Goal: Navigation & Orientation: Understand site structure

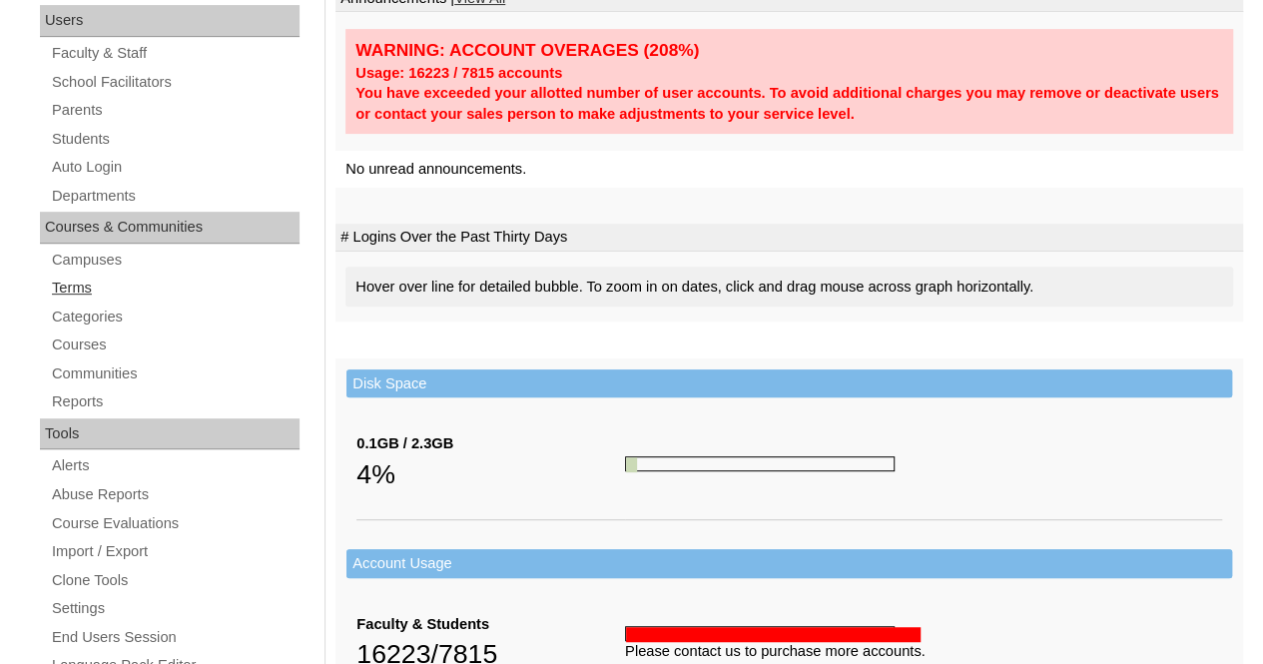
scroll to position [299, 0]
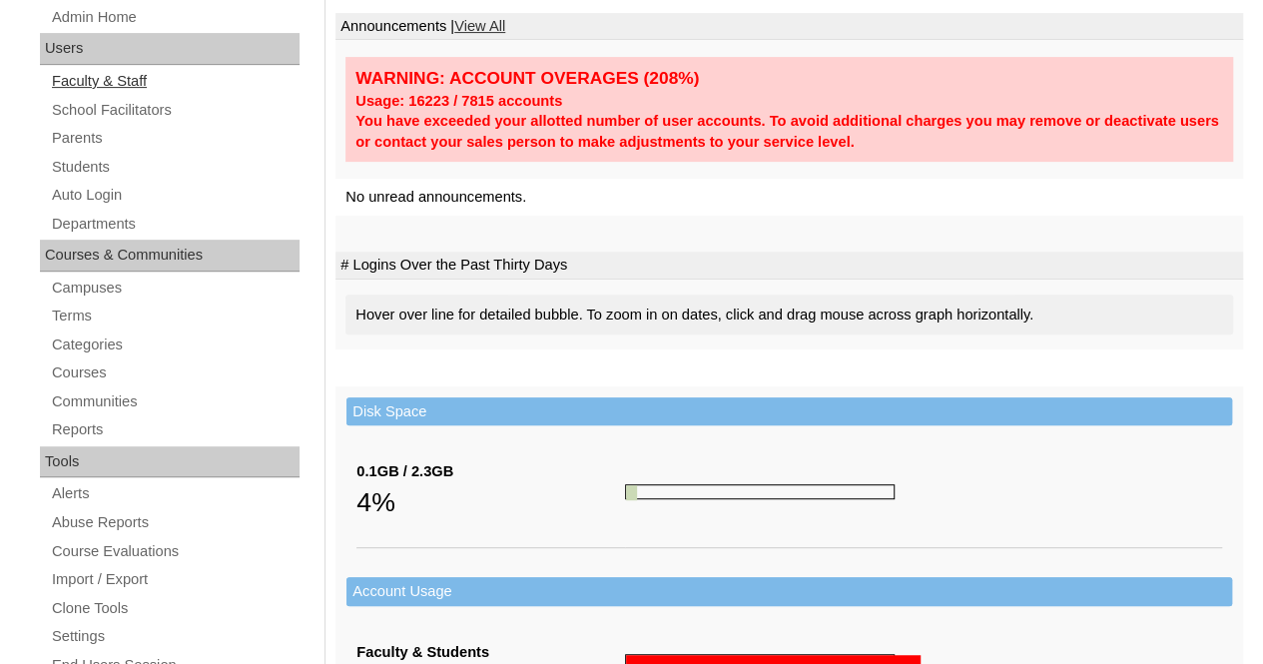
click at [108, 78] on link "Faculty & Staff" at bounding box center [175, 81] width 250 height 25
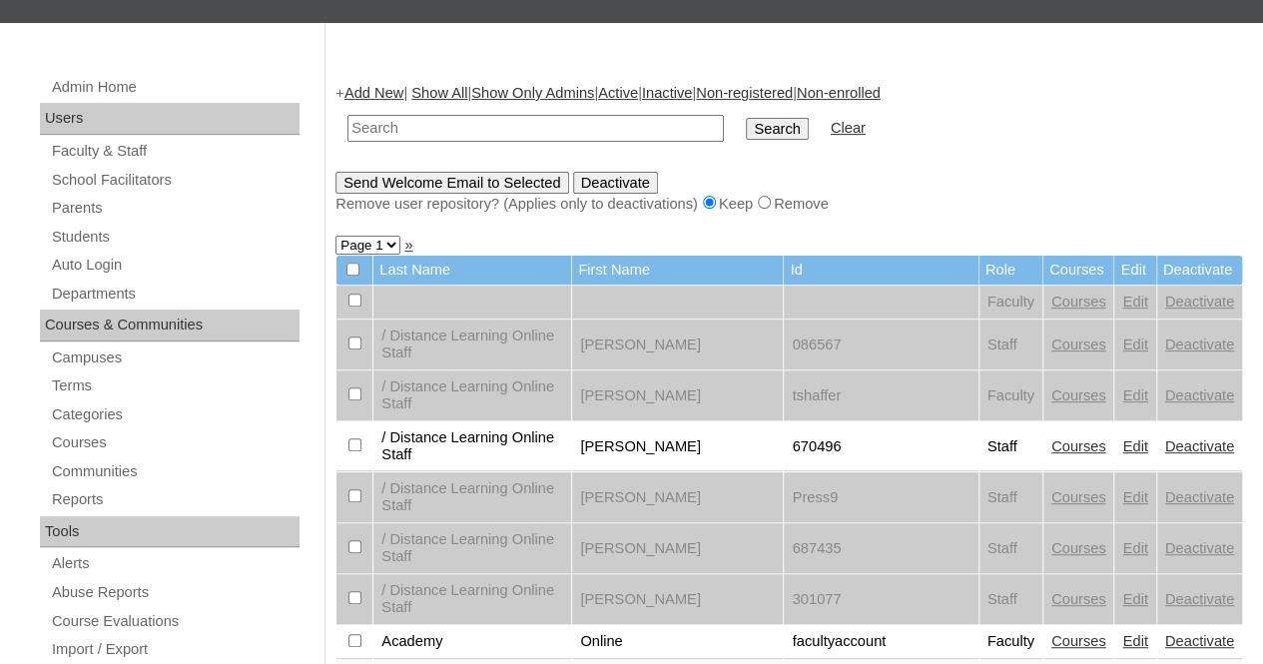
scroll to position [299, 0]
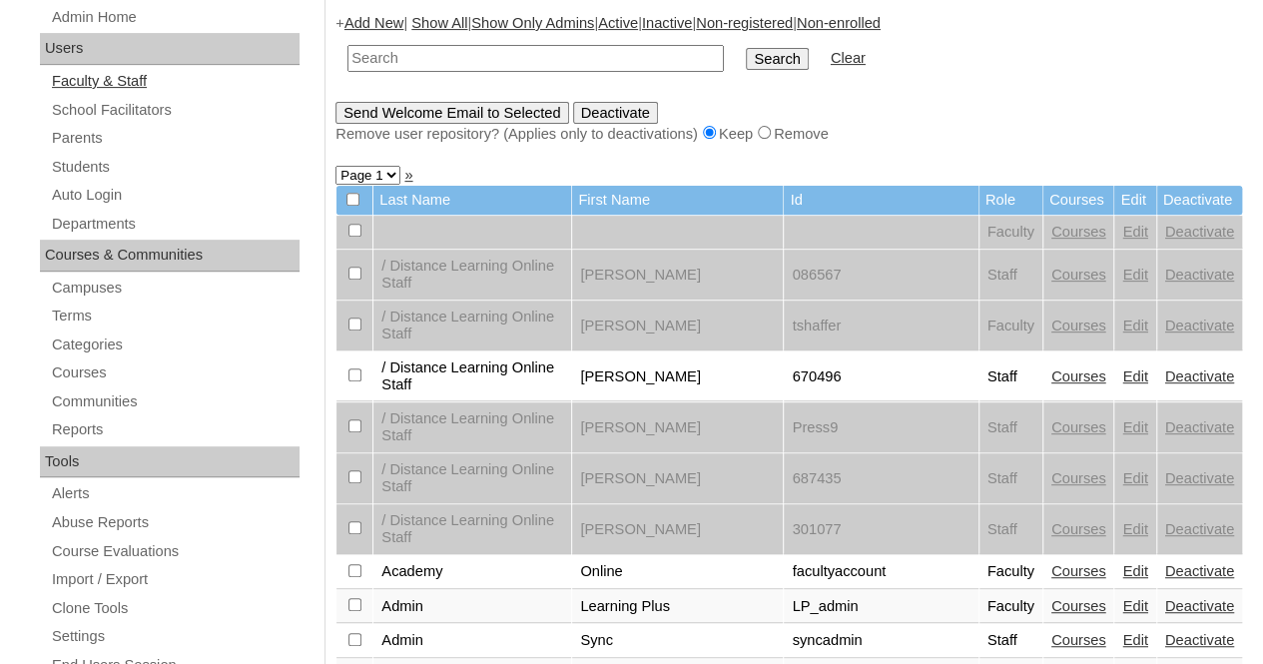
click at [123, 69] on link "Faculty & Staff" at bounding box center [175, 81] width 250 height 25
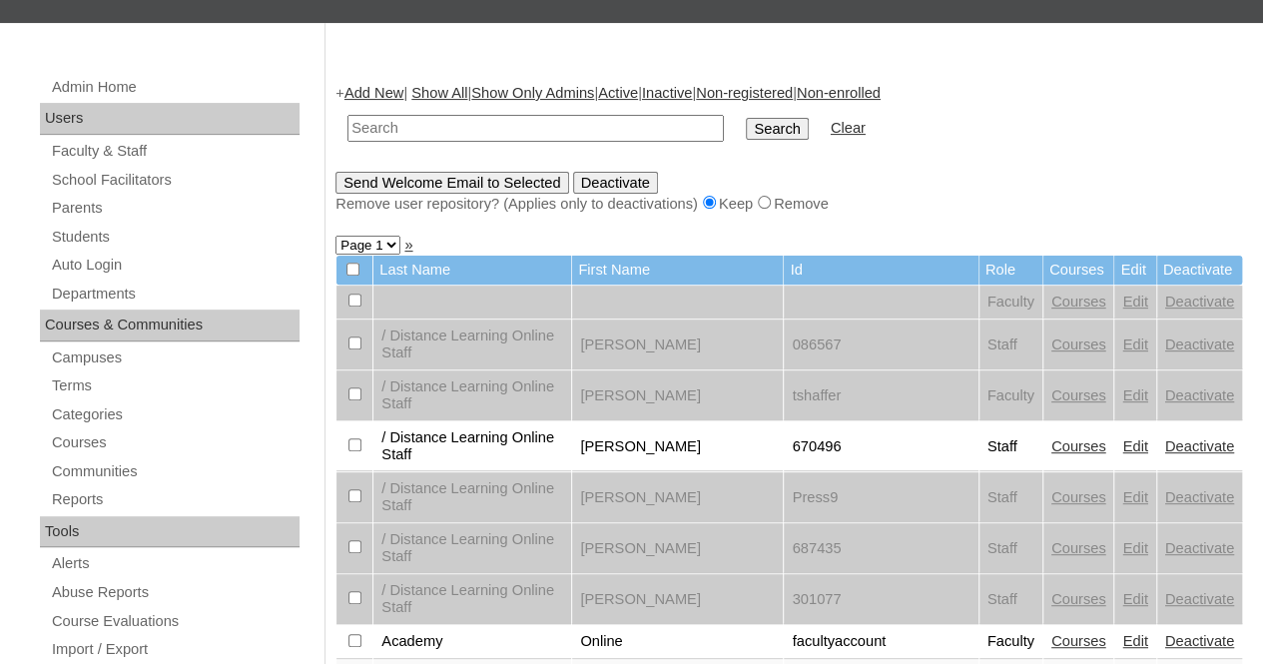
scroll to position [299, 0]
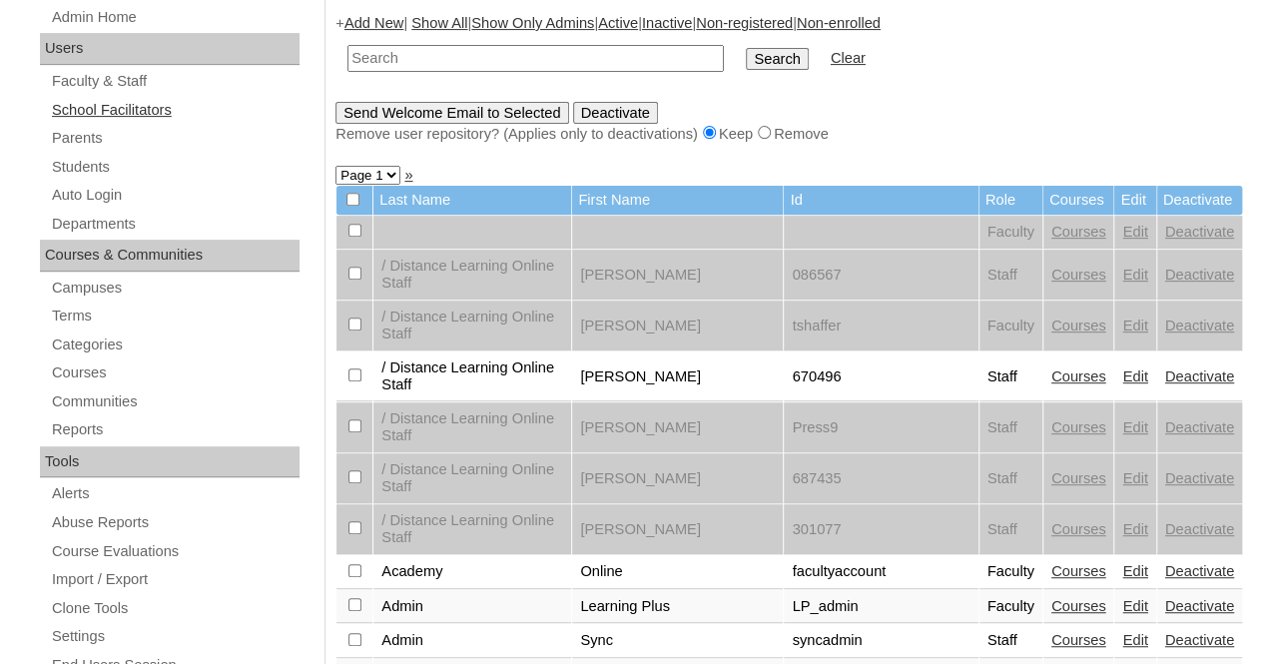
click at [130, 105] on link "School Facilitators" at bounding box center [175, 110] width 250 height 25
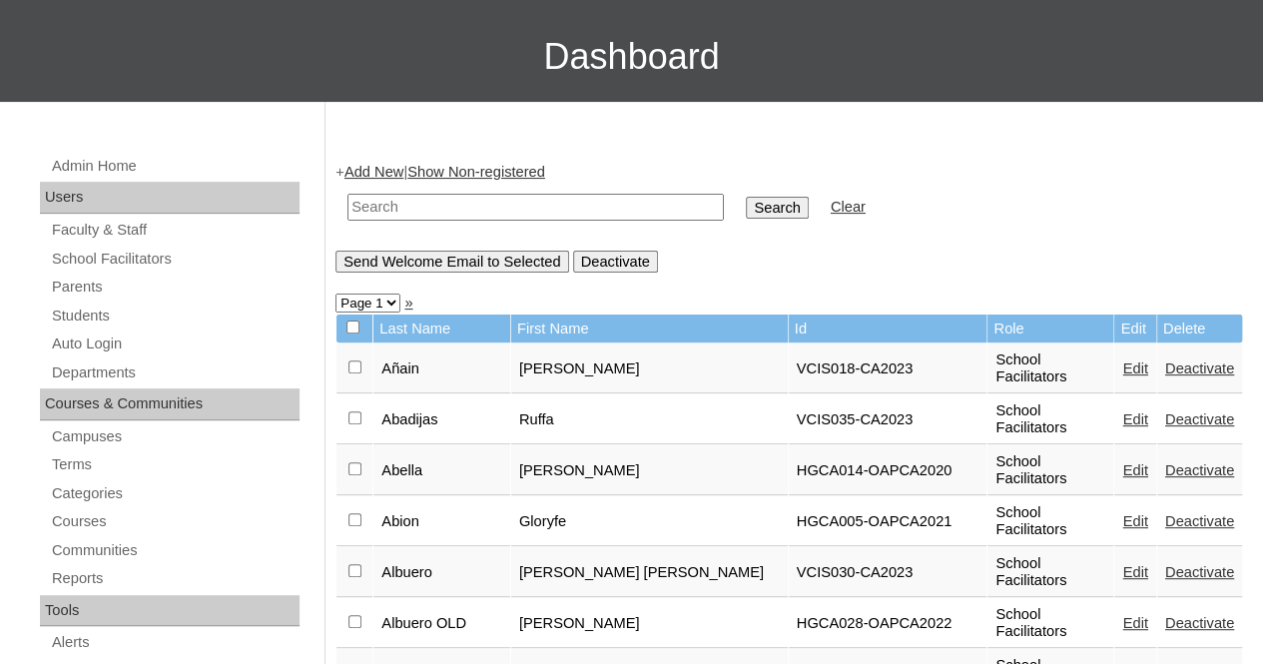
scroll to position [182, 0]
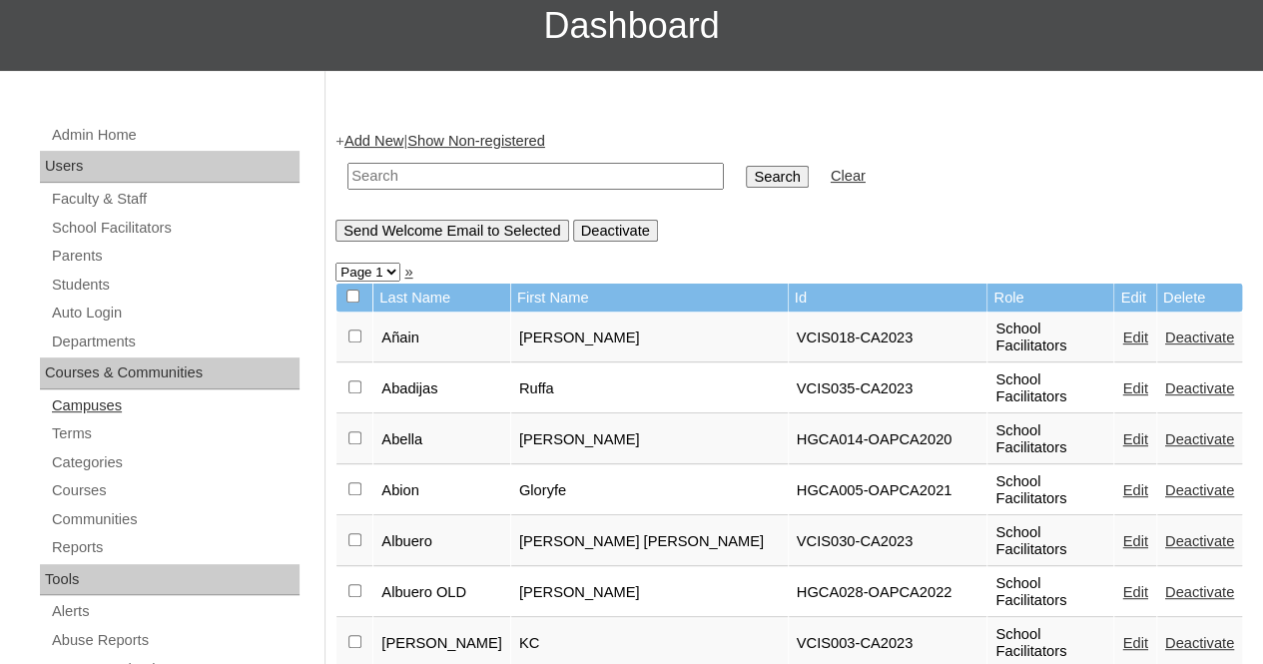
click at [124, 404] on link "Campuses" at bounding box center [175, 405] width 250 height 25
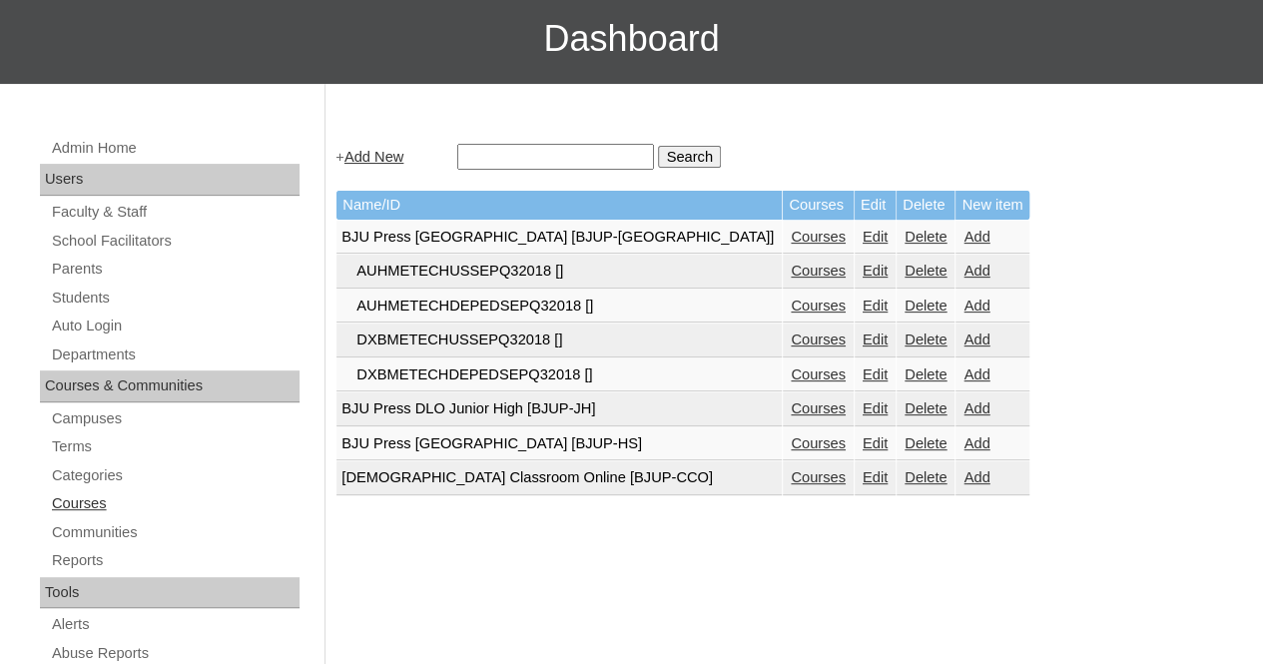
scroll to position [200, 0]
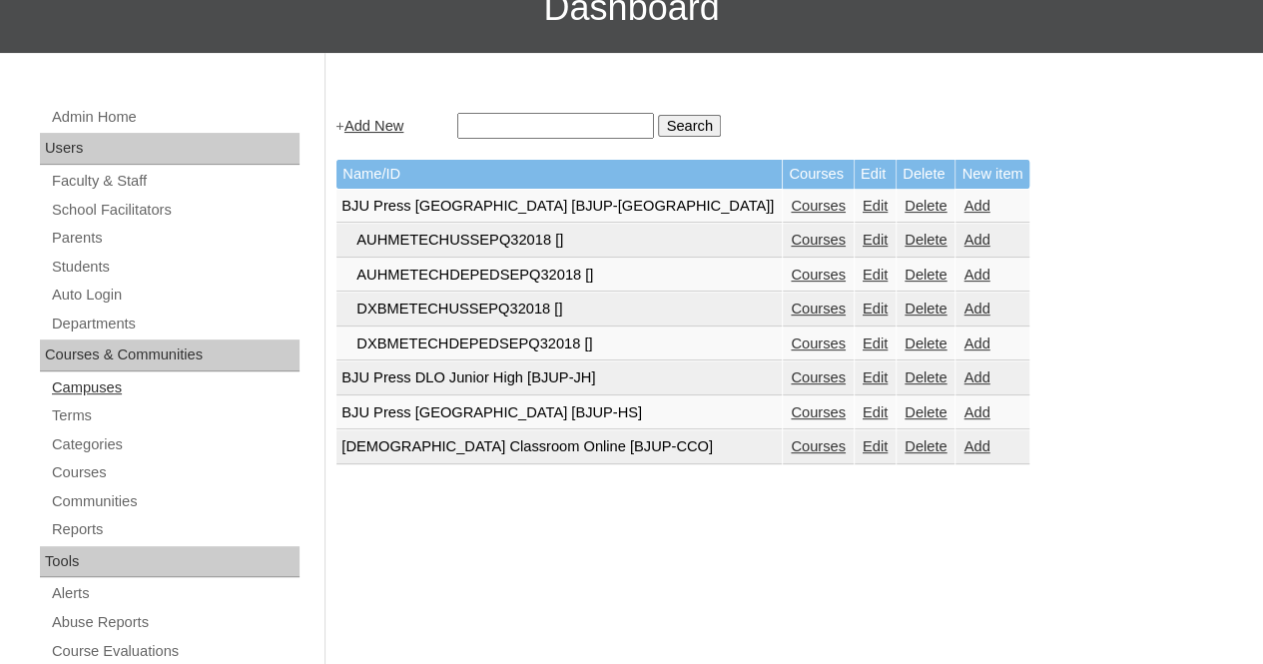
click at [112, 386] on link "Campuses" at bounding box center [175, 387] width 250 height 25
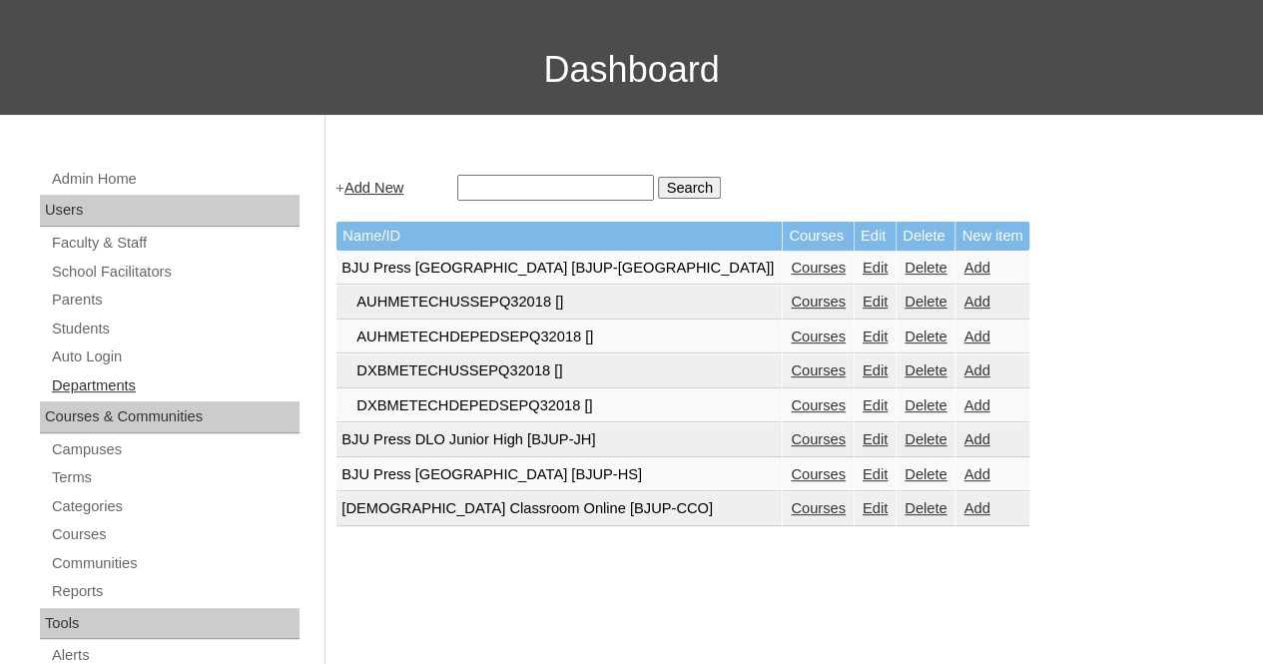
scroll to position [299, 0]
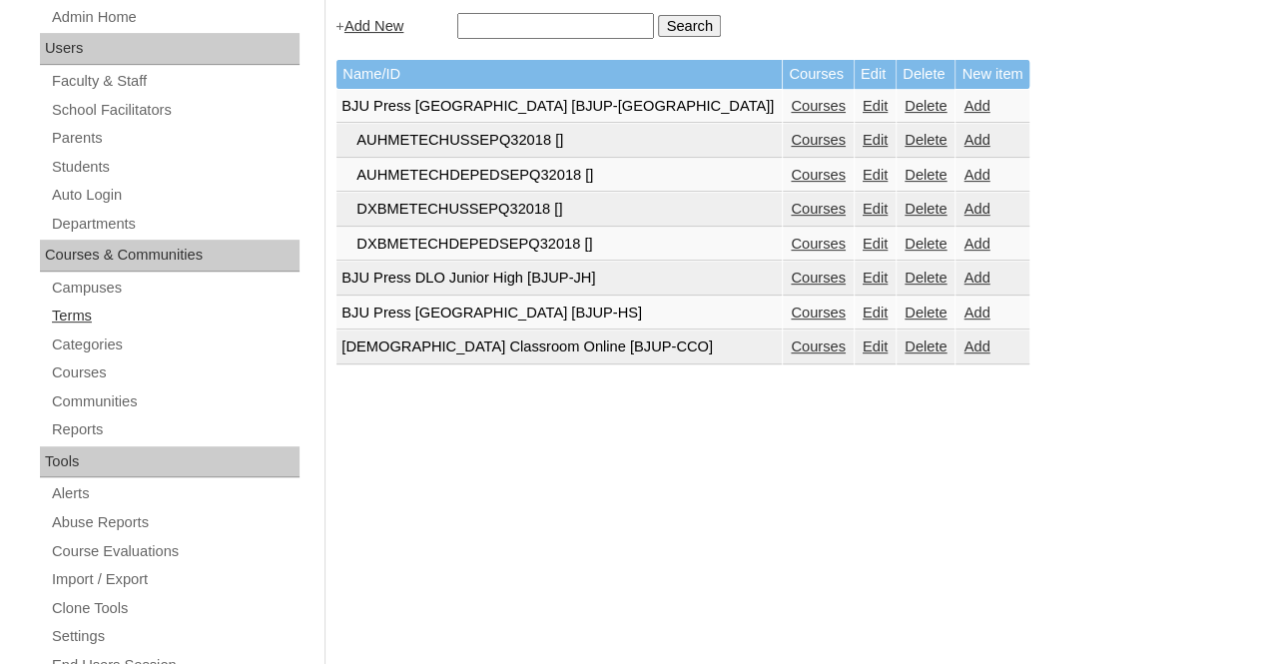
click at [88, 304] on link "Terms" at bounding box center [175, 315] width 250 height 25
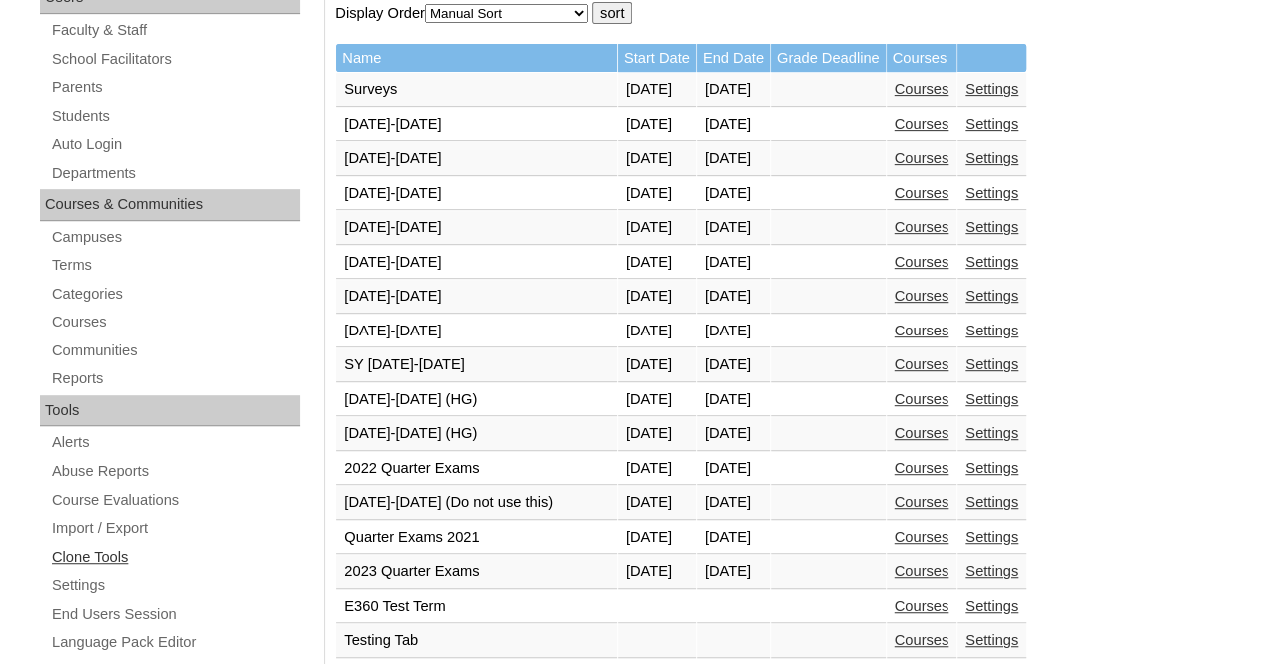
scroll to position [499, 0]
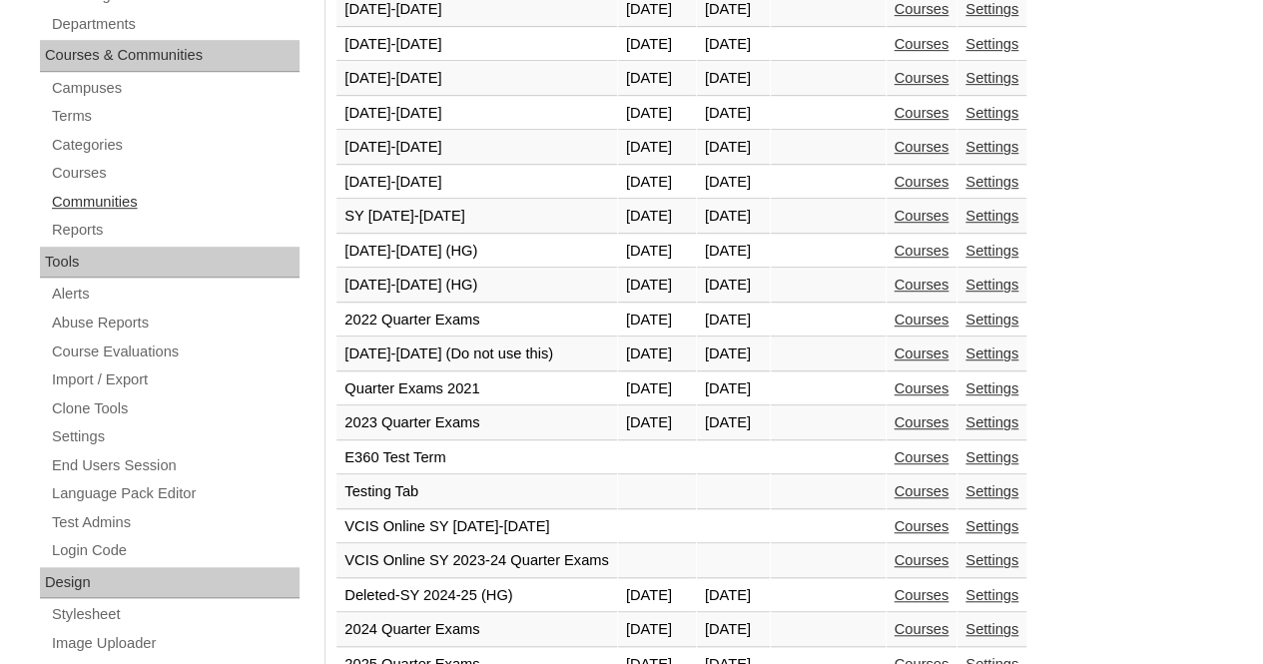
click at [92, 197] on link "Communities" at bounding box center [175, 202] width 250 height 25
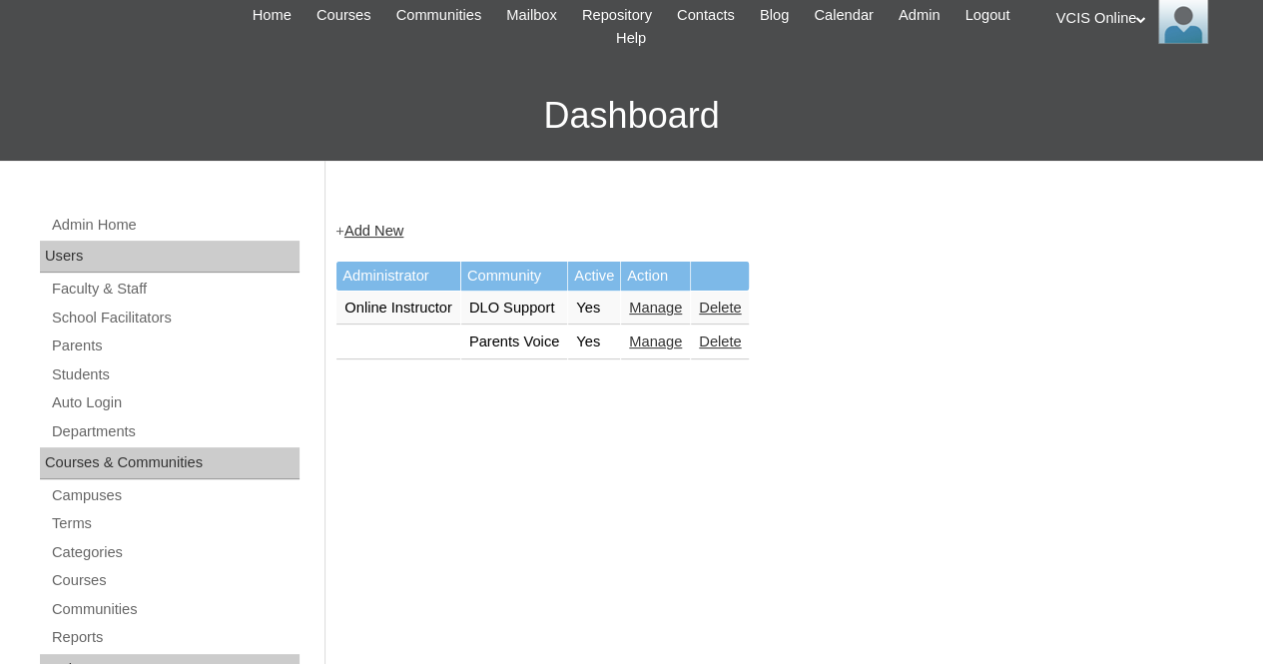
scroll to position [200, 0]
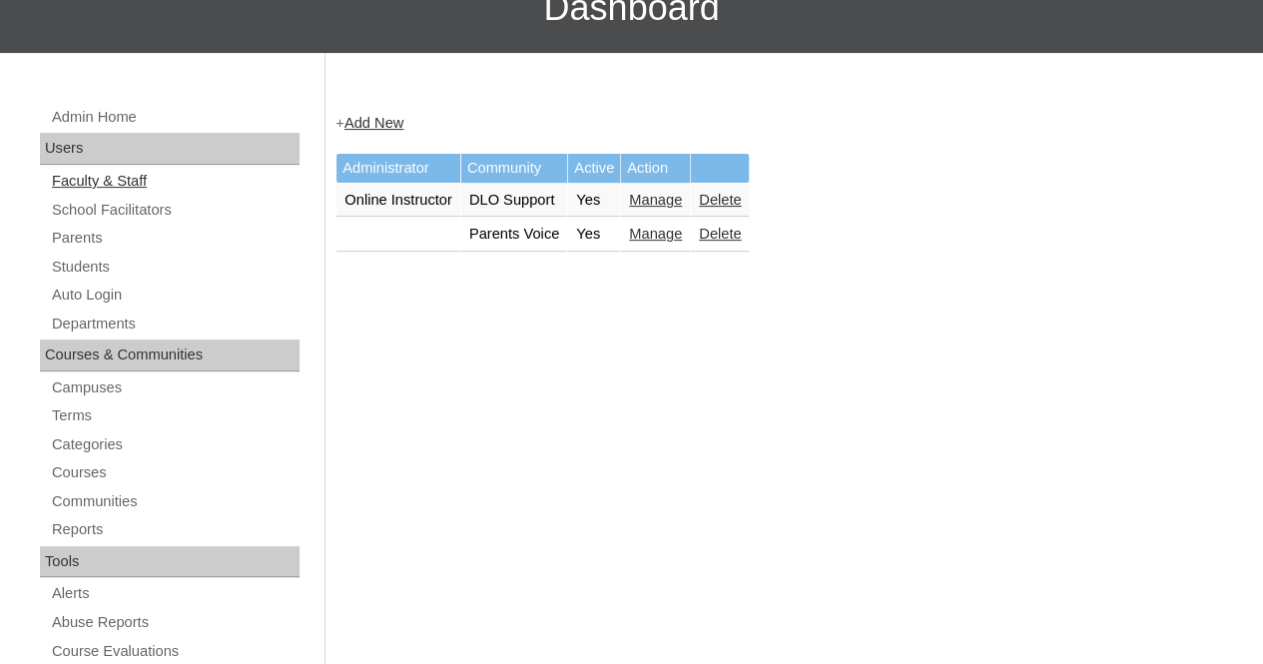
click at [131, 183] on link "Faculty & Staff" at bounding box center [175, 181] width 250 height 25
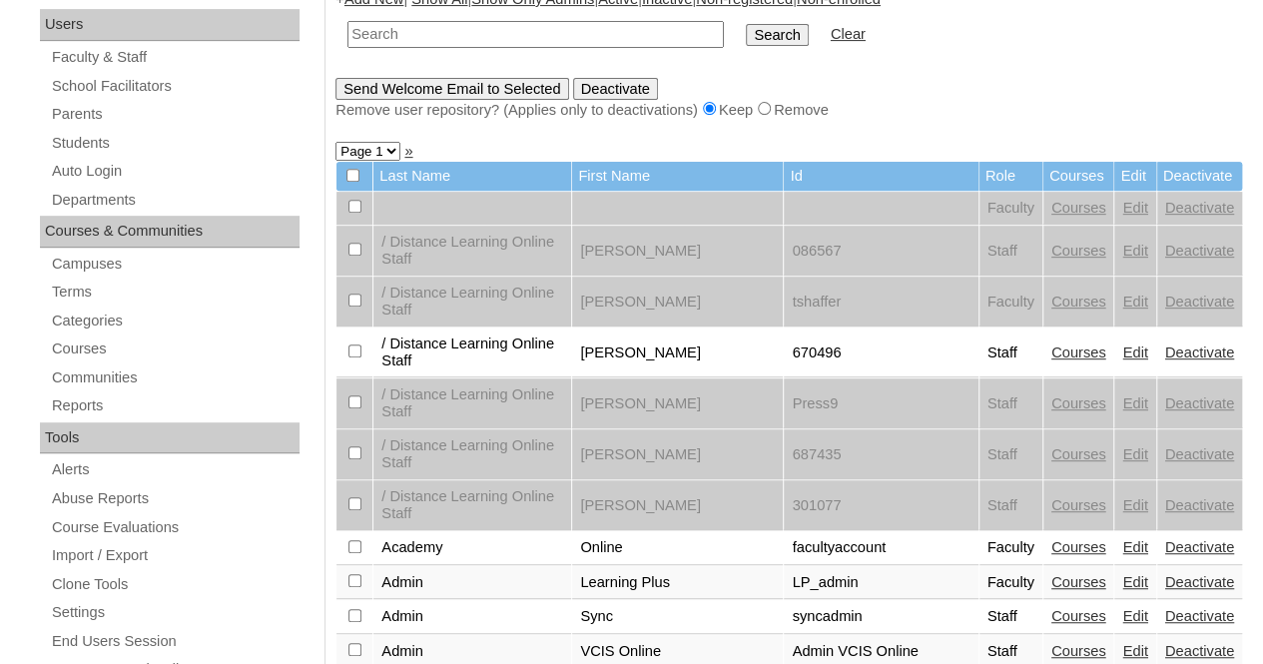
scroll to position [218, 0]
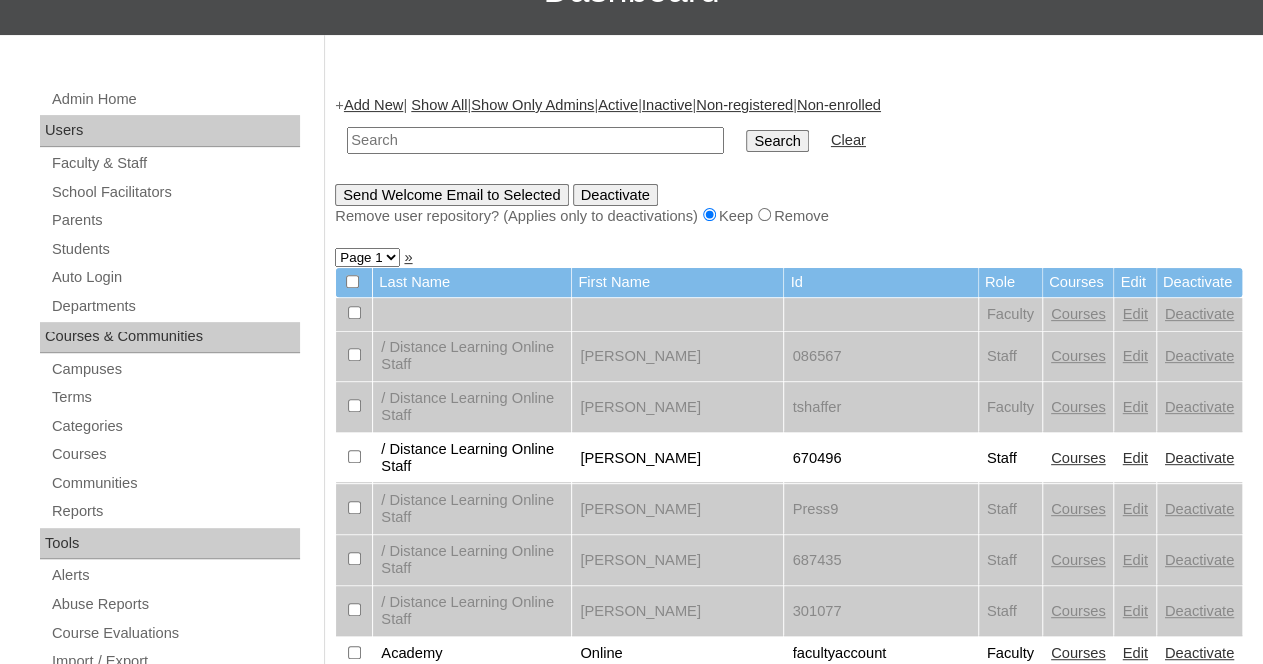
click at [1053, 311] on link "Courses" at bounding box center [1078, 313] width 55 height 16
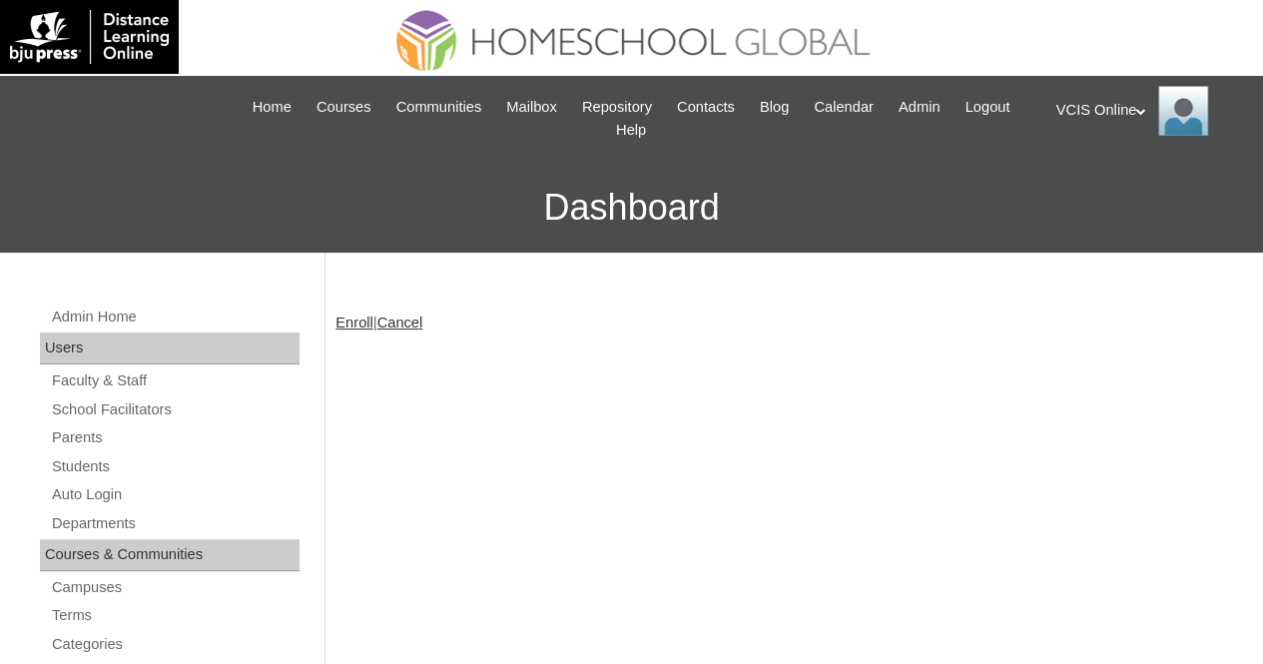
scroll to position [100, 0]
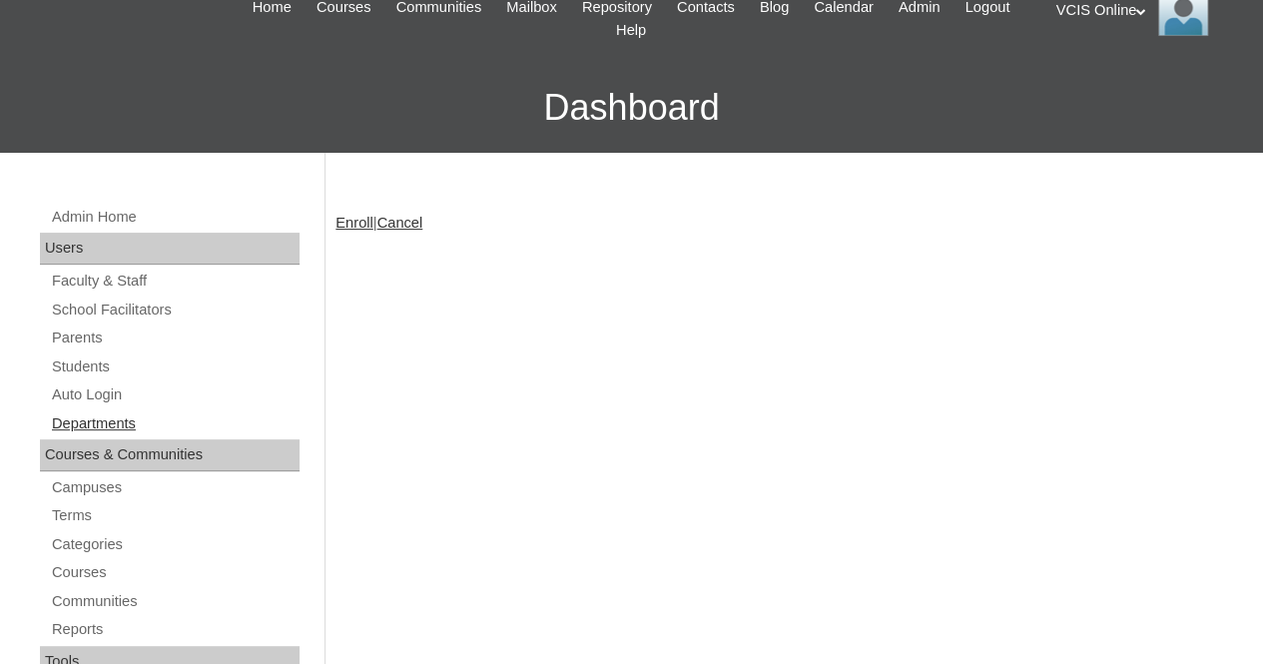
click at [95, 414] on link "Departments" at bounding box center [175, 423] width 250 height 25
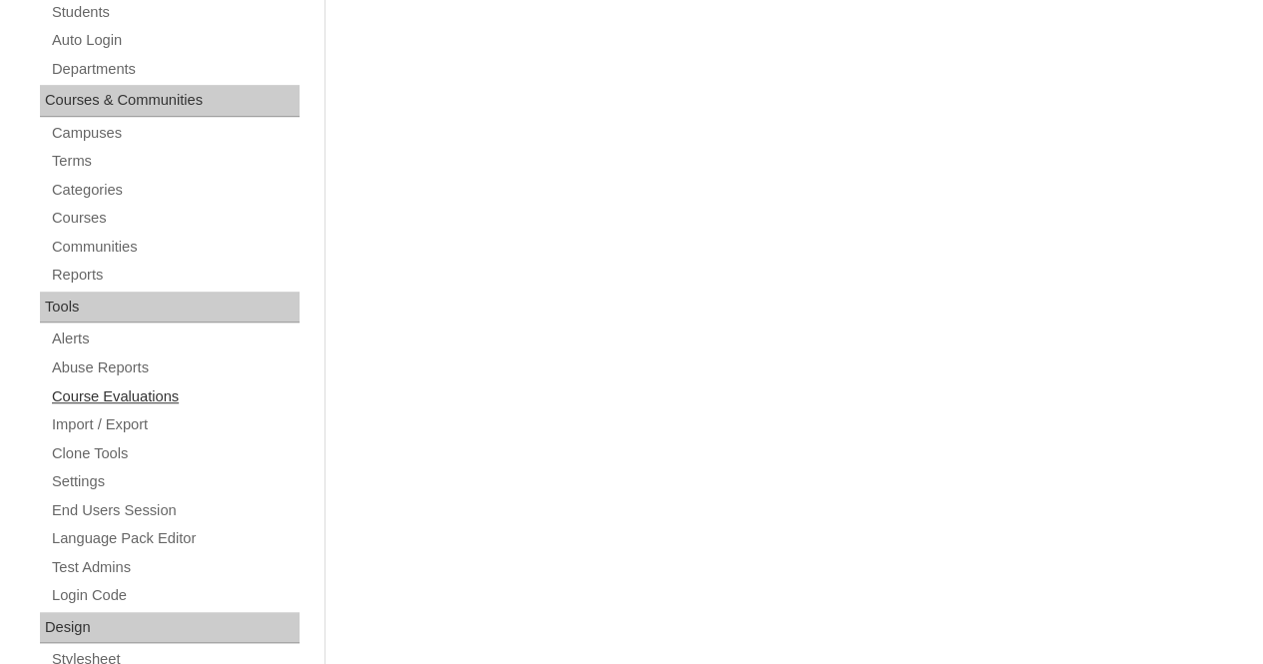
scroll to position [499, 0]
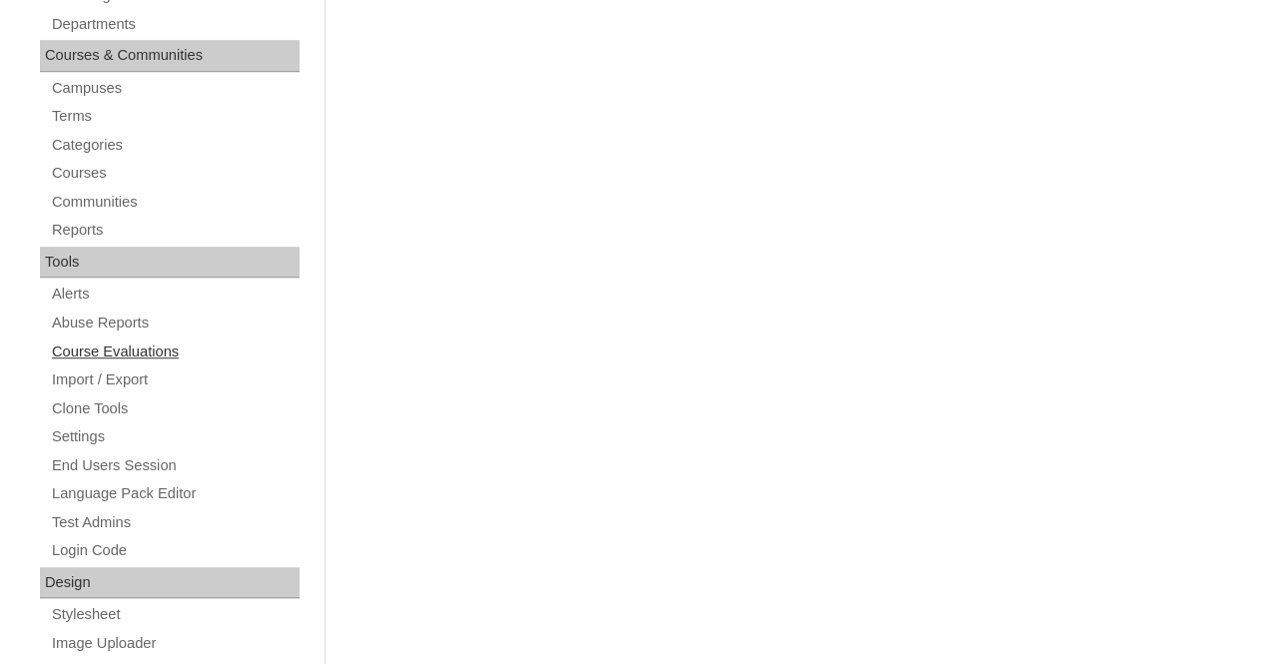
click at [172, 349] on link "Course Evaluations" at bounding box center [175, 351] width 250 height 25
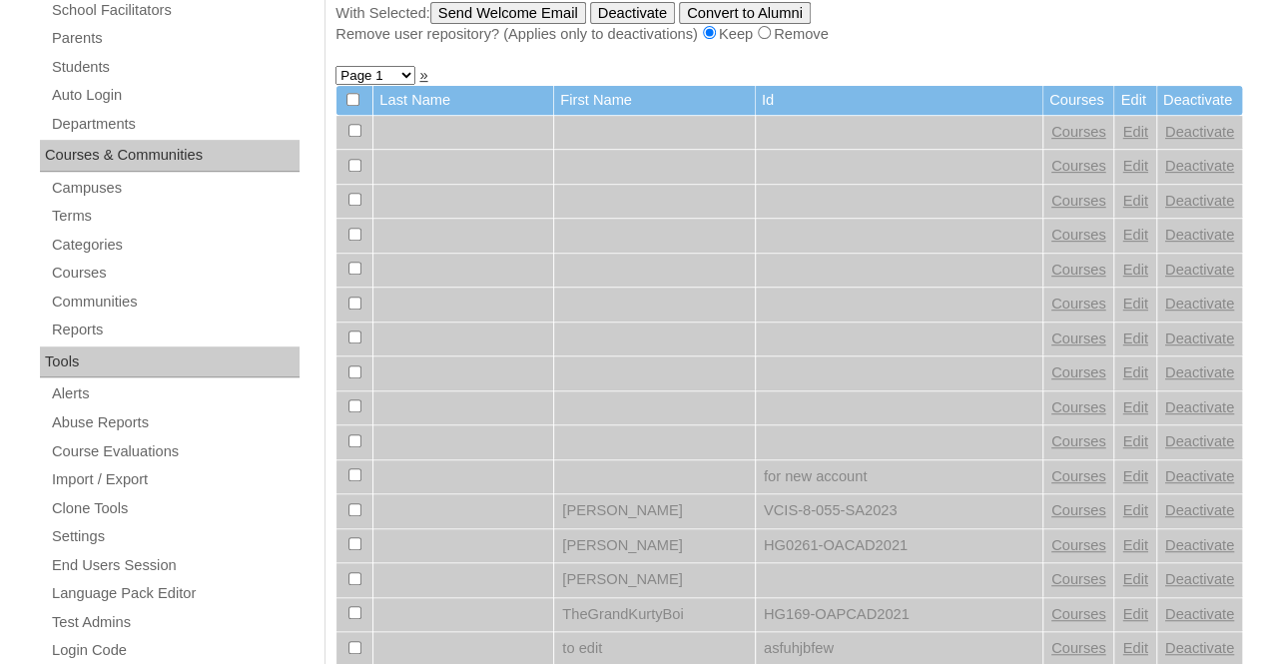
scroll to position [499, 0]
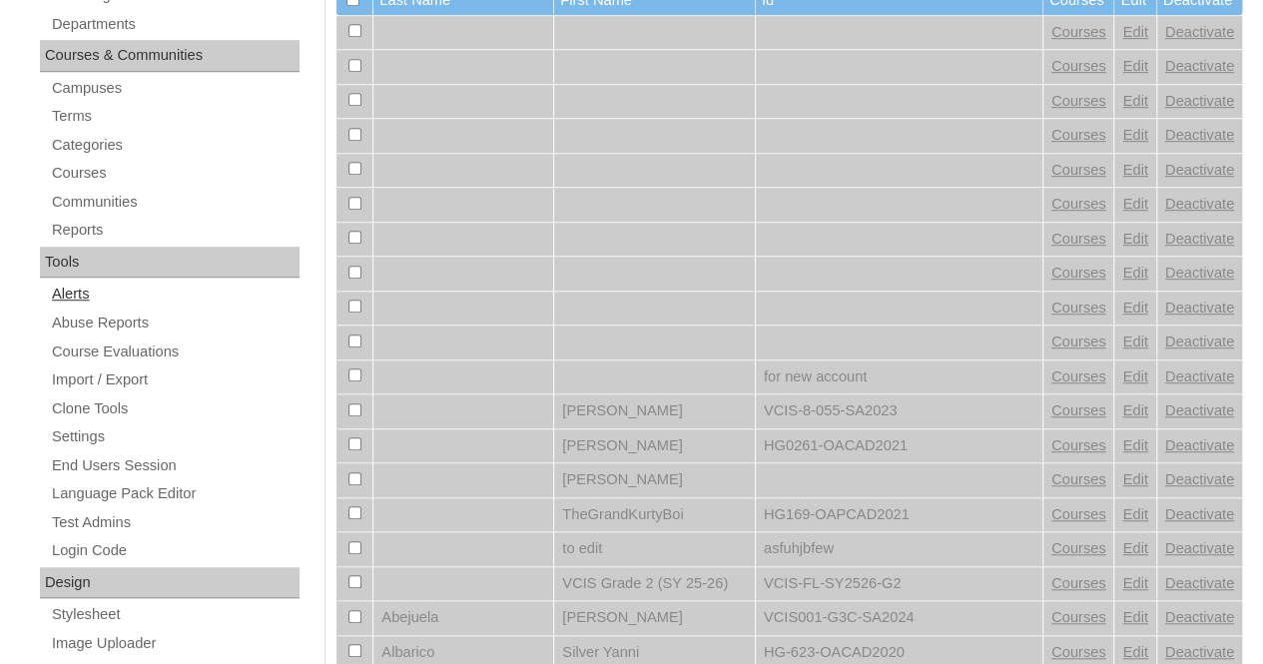
click at [79, 293] on link "Alerts" at bounding box center [175, 294] width 250 height 25
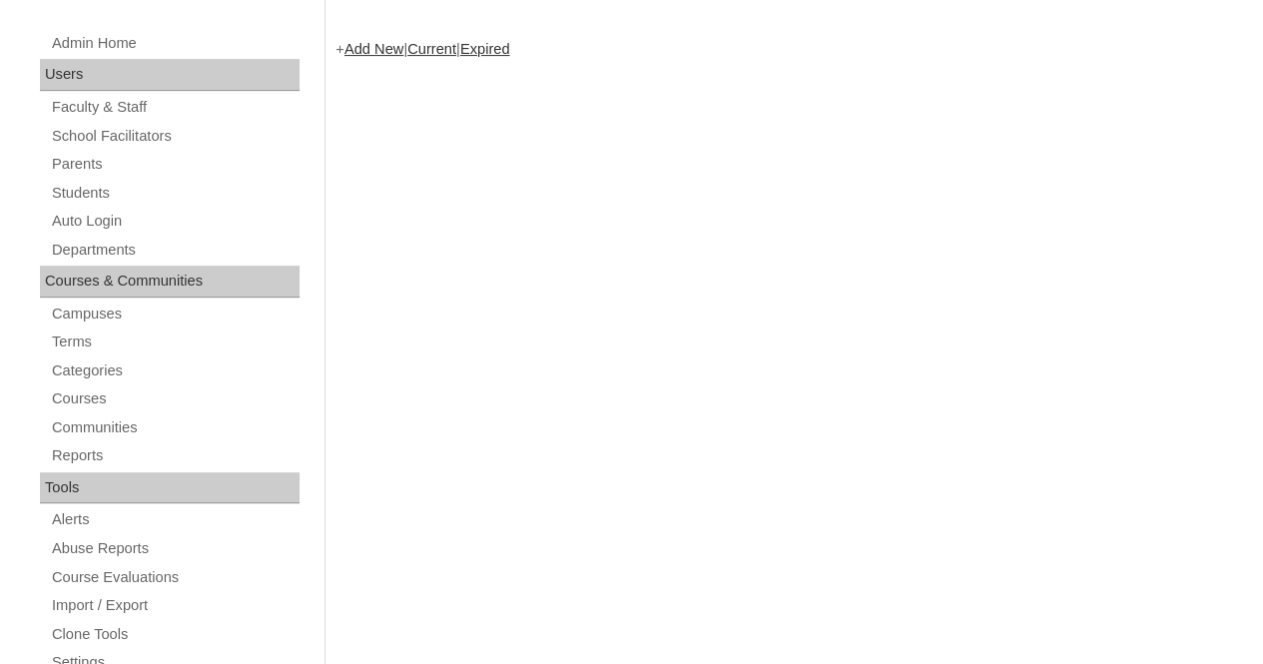
scroll to position [299, 0]
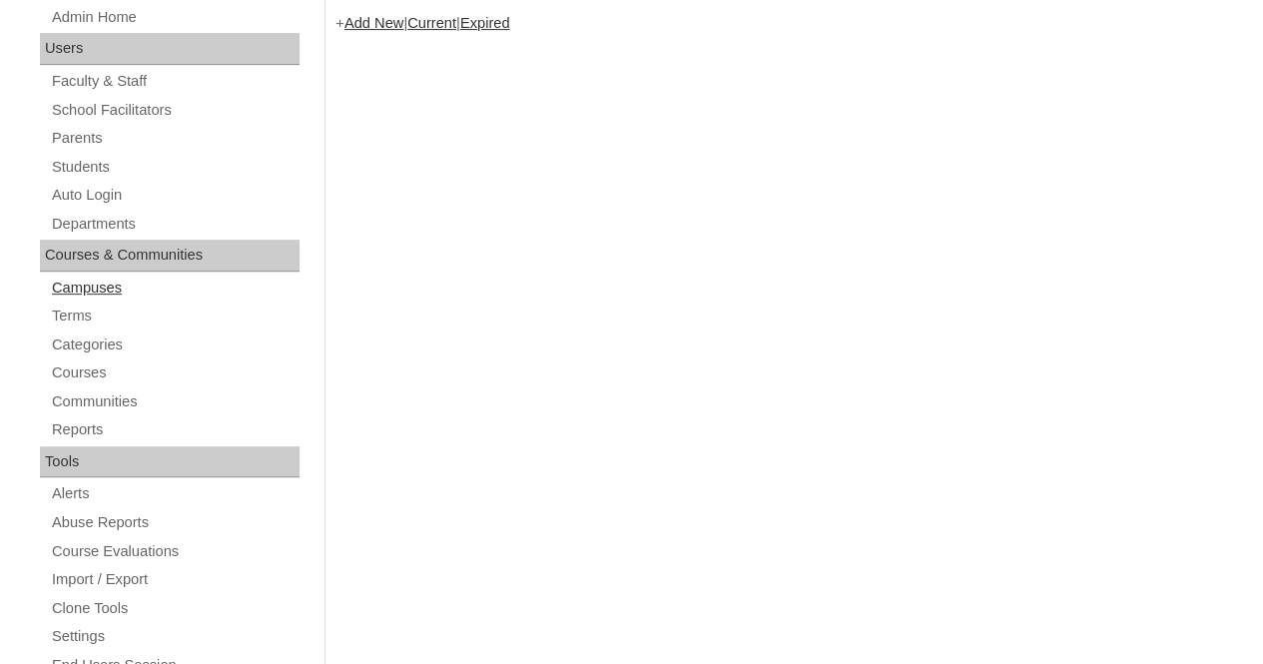
click at [95, 284] on link "Campuses" at bounding box center [175, 288] width 250 height 25
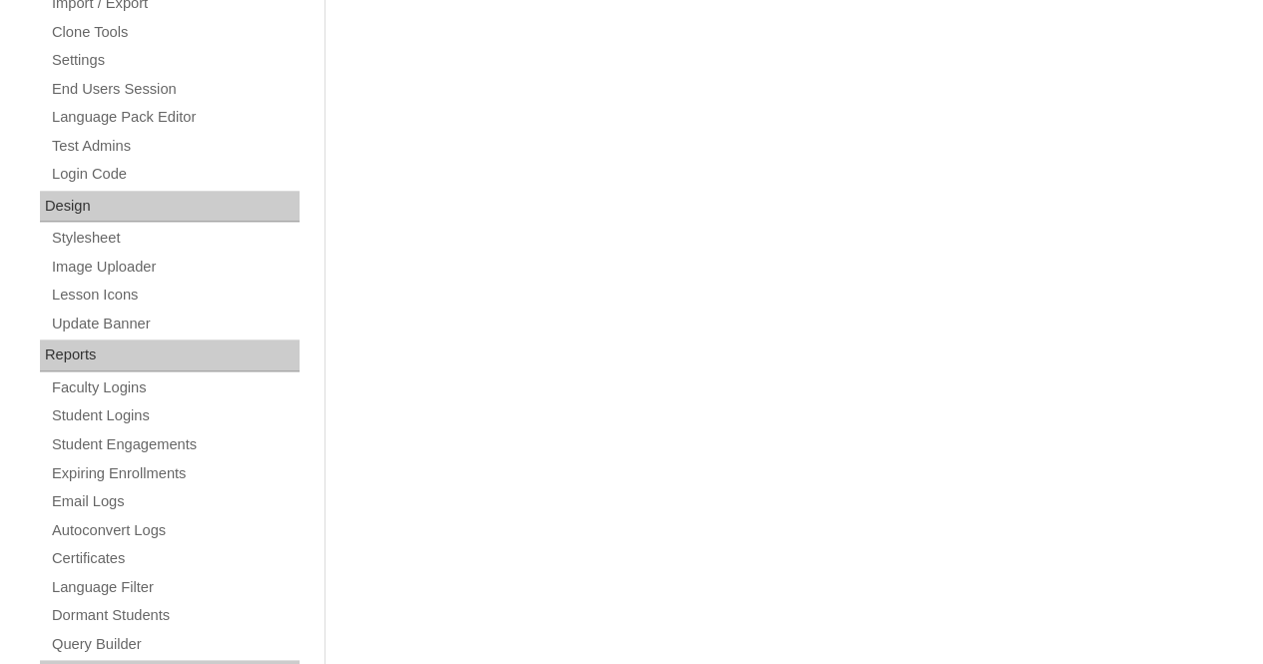
scroll to position [583, 0]
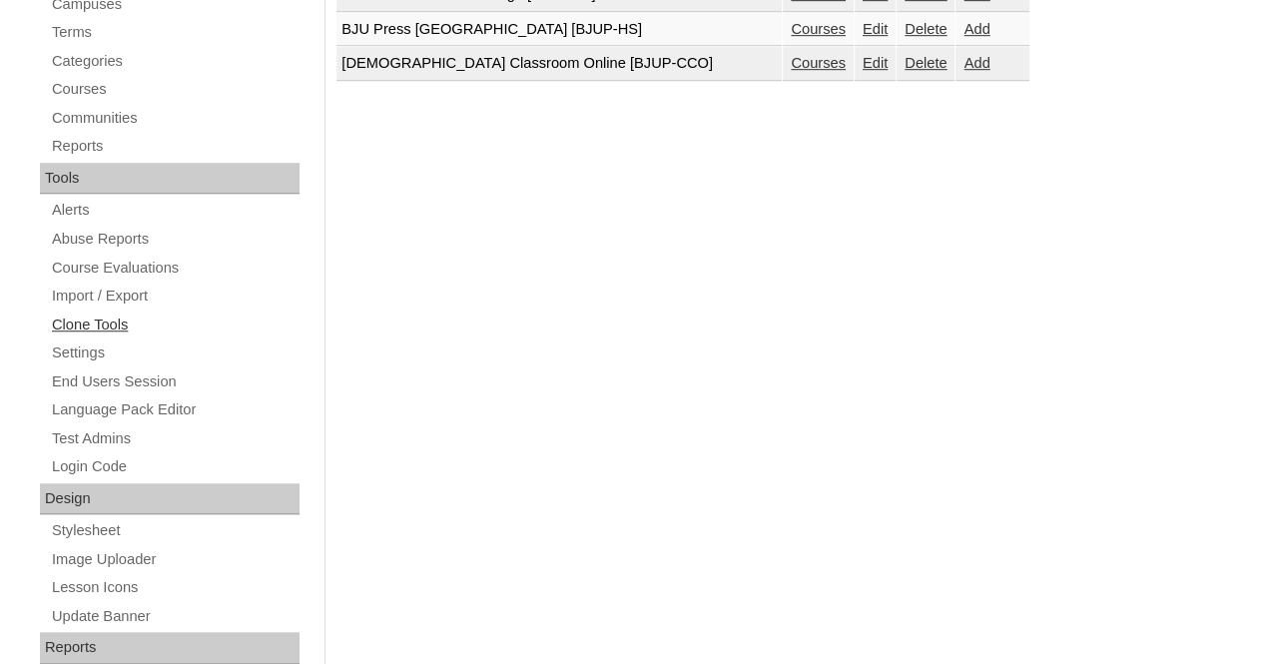
click at [98, 320] on link "Clone Tools" at bounding box center [175, 324] width 250 height 25
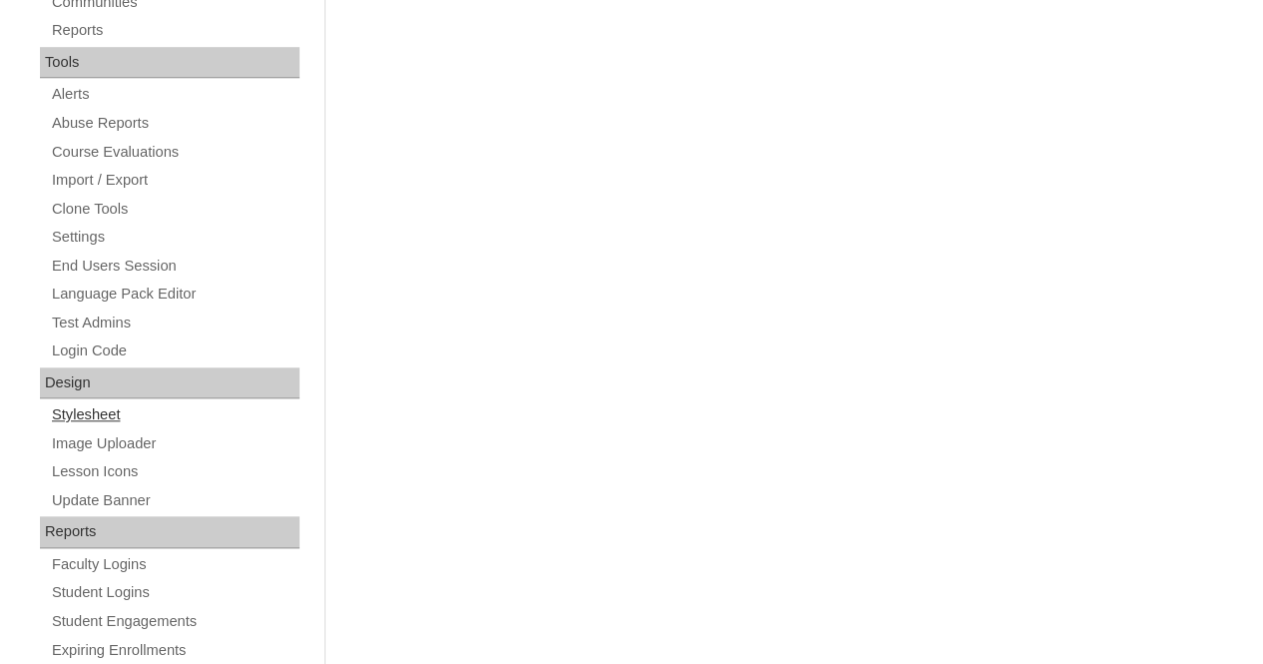
scroll to position [799, 0]
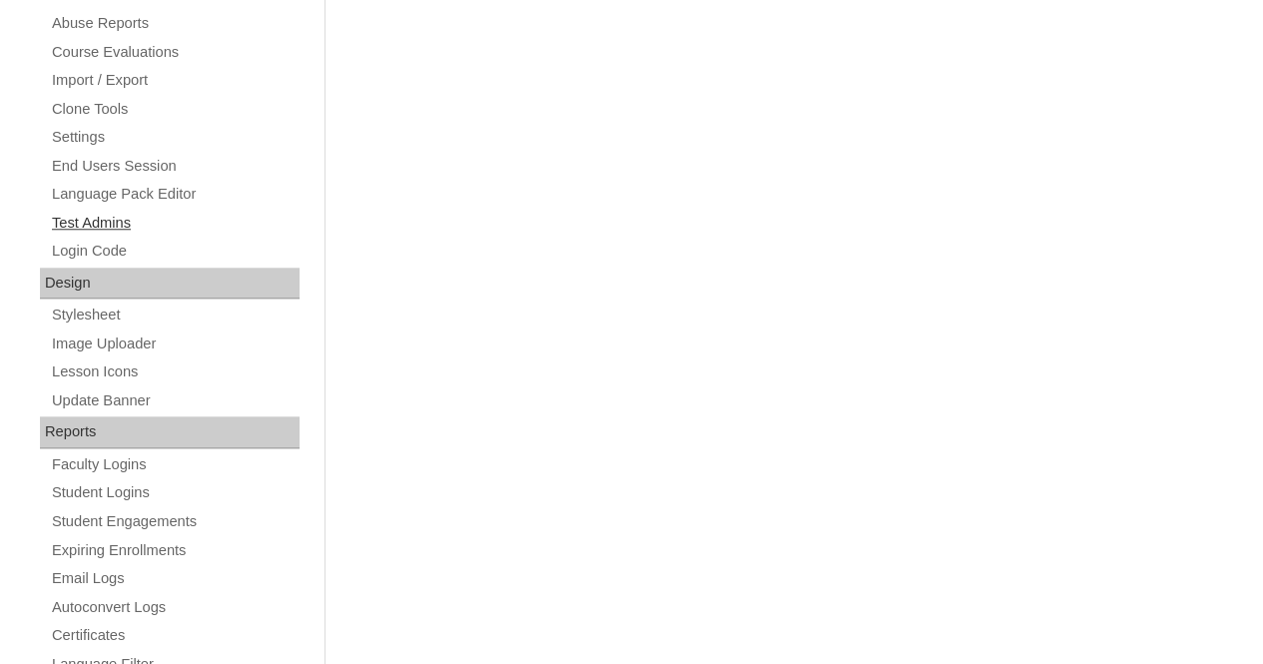
click at [100, 226] on link "Test Admins" at bounding box center [175, 223] width 250 height 25
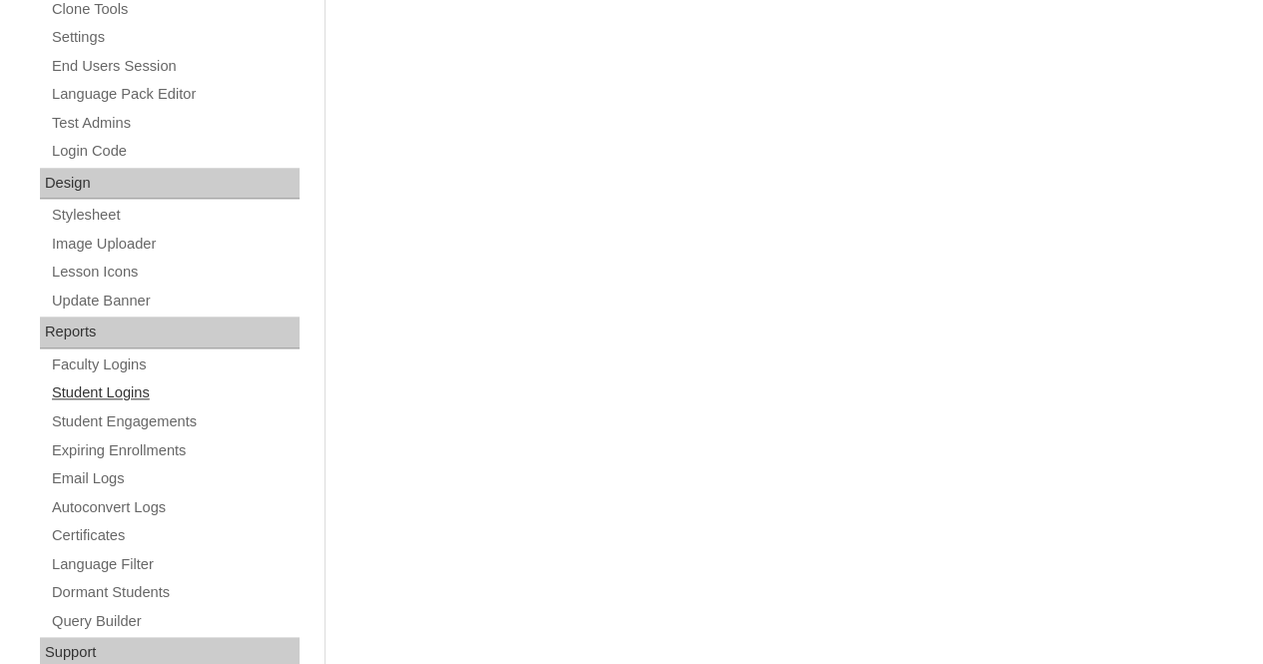
scroll to position [982, 0]
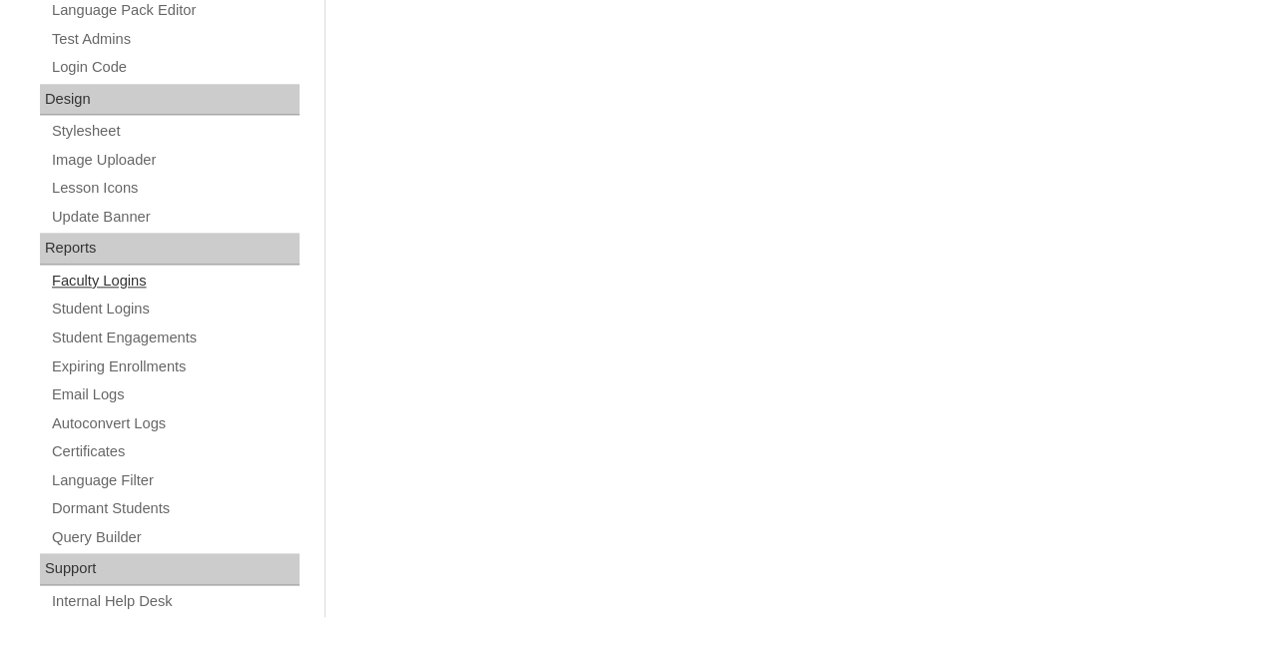
click at [109, 280] on link "Faculty Logins" at bounding box center [175, 281] width 250 height 25
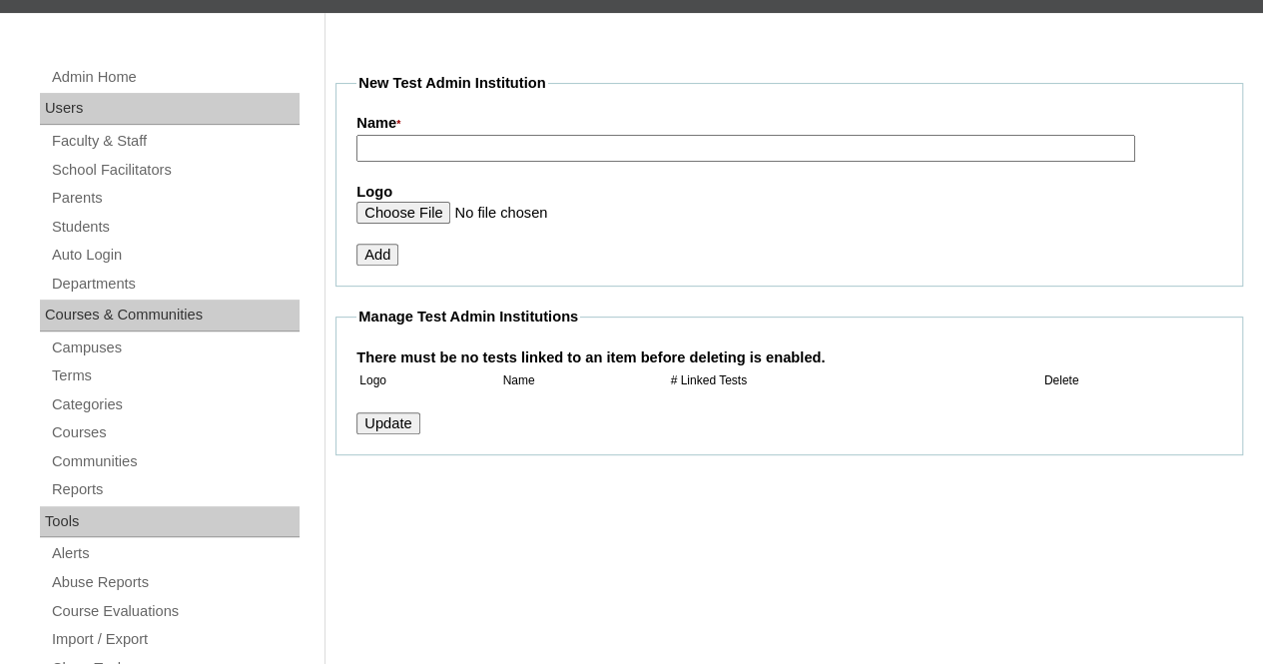
scroll to position [299, 0]
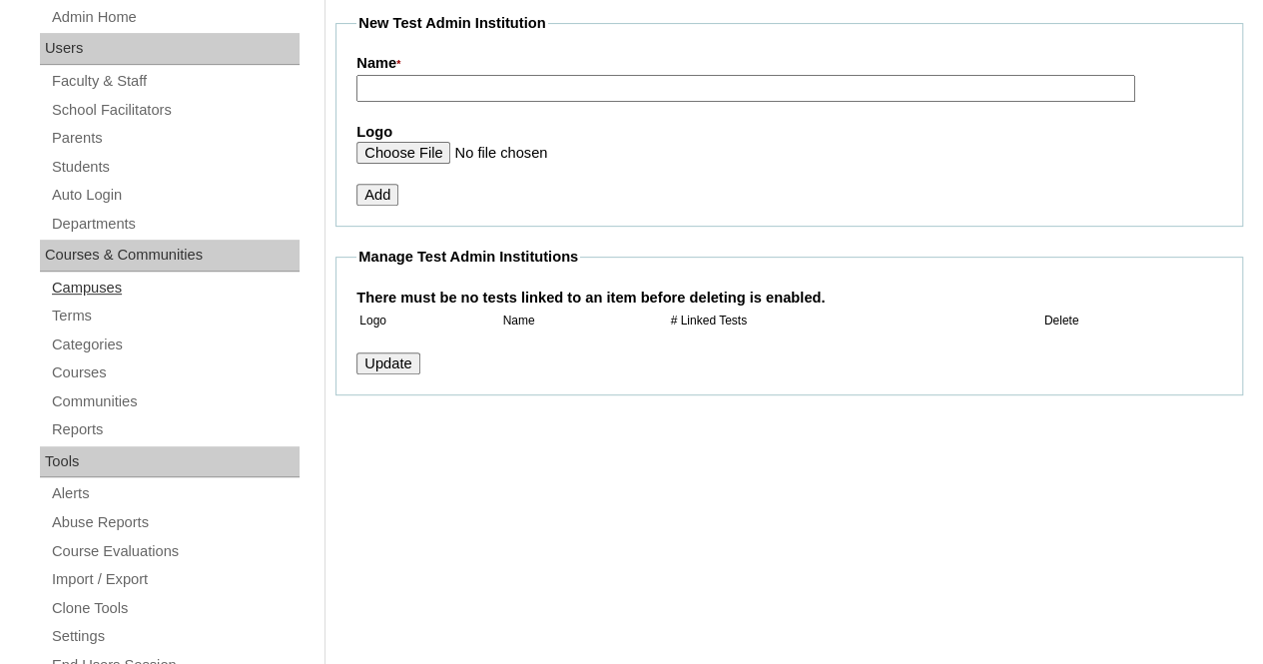
click at [98, 289] on link "Campuses" at bounding box center [175, 288] width 250 height 25
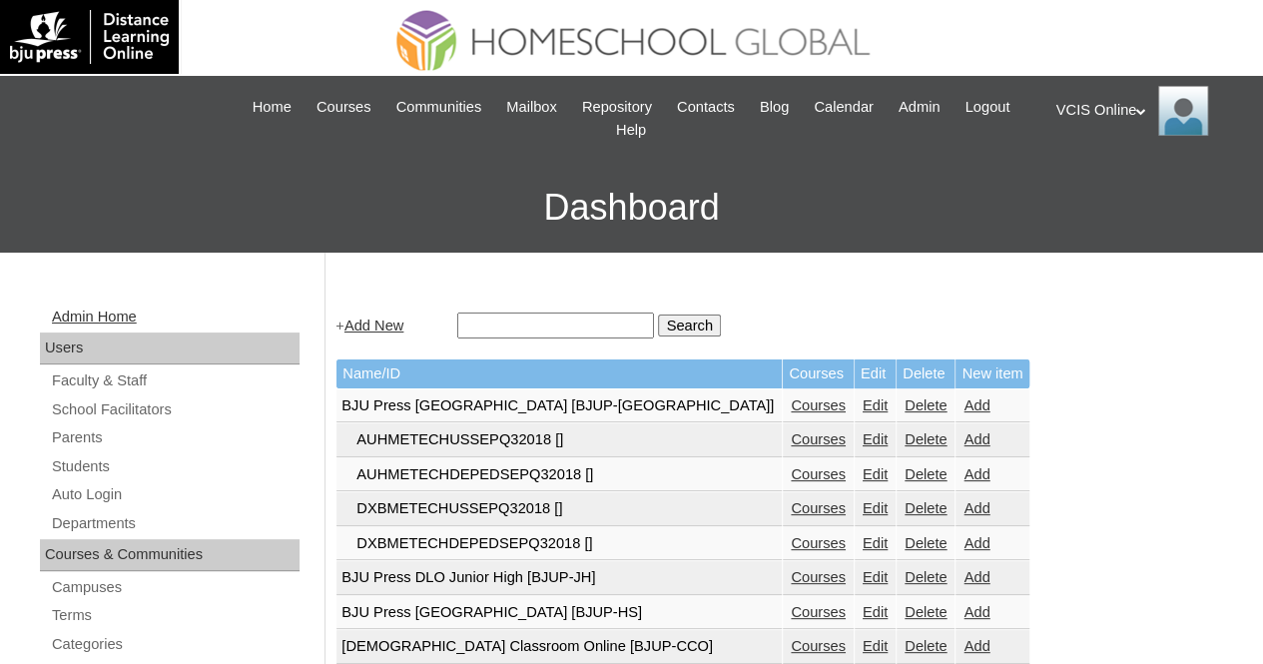
click at [92, 316] on link "Admin Home" at bounding box center [175, 316] width 250 height 25
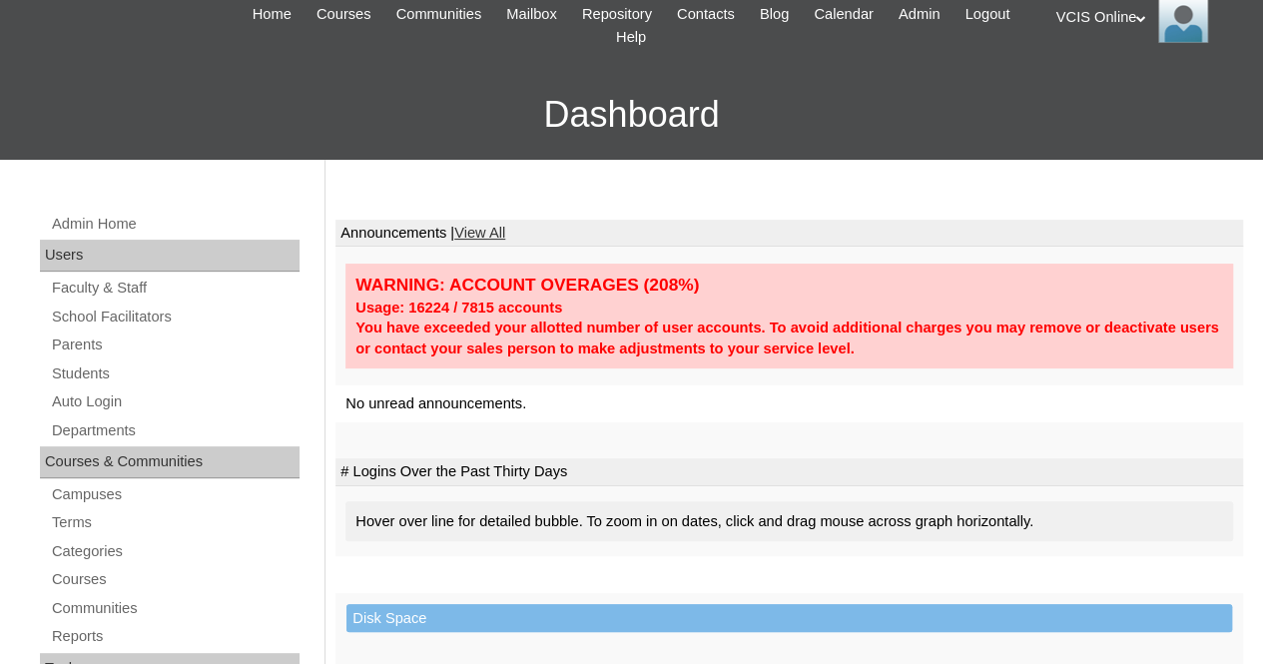
scroll to position [200, 0]
